Goal: Complete application form

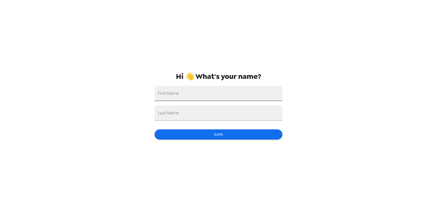
click at [177, 96] on div "First Name" at bounding box center [219, 93] width 128 height 15
type input "[PERSON_NAME]"
click at [164, 117] on input "Last Name" at bounding box center [219, 112] width 128 height 15
type input "[PERSON_NAME]"
click at [164, 143] on div "Hi 👋 What's your name? First Name [PERSON_NAME] Last Name [PERSON_NAME]" at bounding box center [218, 105] width 137 height 211
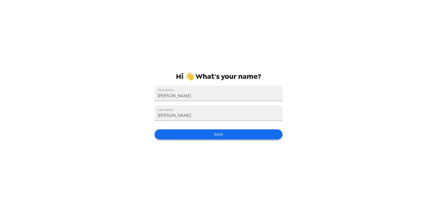
click at [183, 132] on button "Save" at bounding box center [219, 134] width 128 height 10
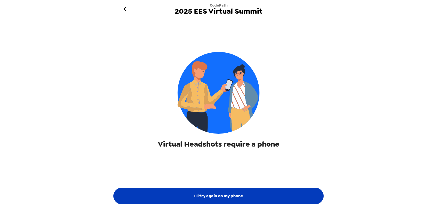
click at [142, 200] on button "I'll try again on my phone" at bounding box center [218, 196] width 210 height 16
